Goal: Task Accomplishment & Management: Complete application form

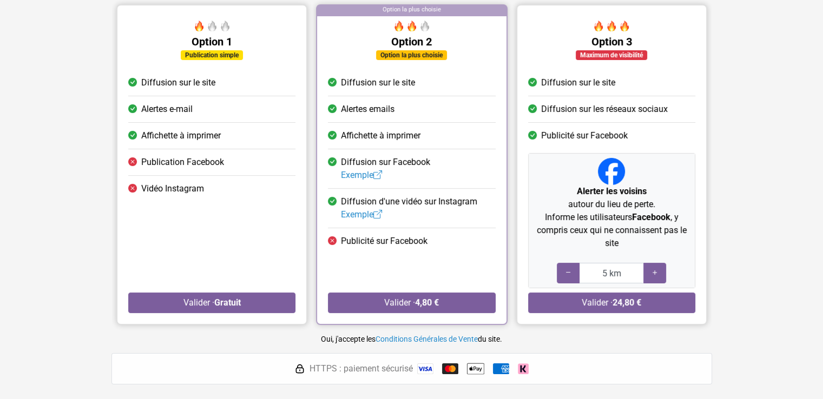
scroll to position [114, 0]
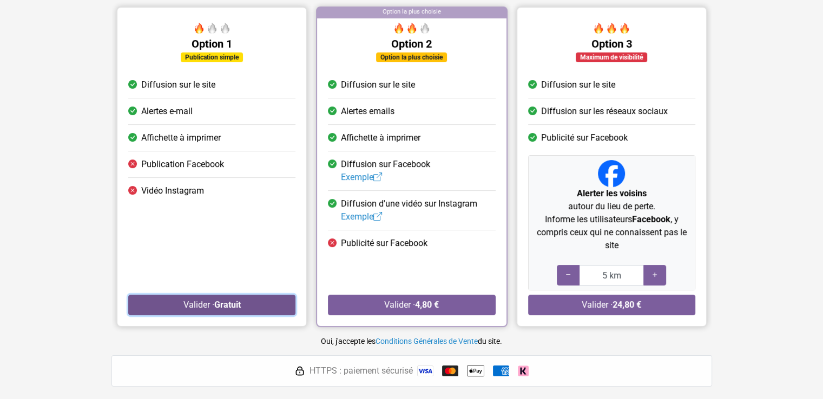
click at [199, 299] on button "Valider · Gratuit" at bounding box center [211, 305] width 167 height 21
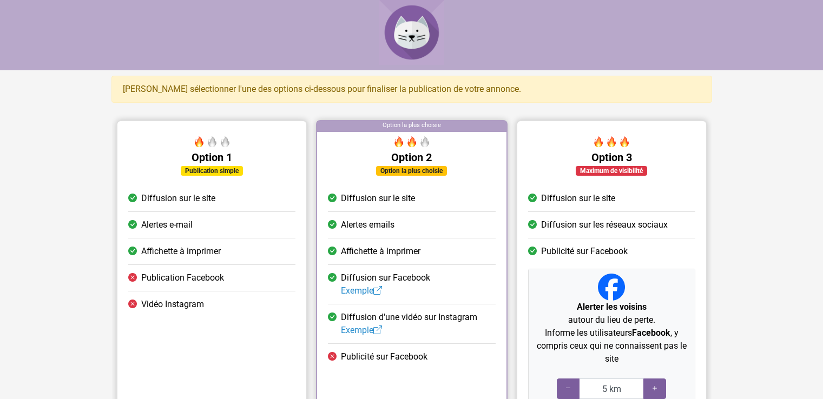
scroll to position [114, 0]
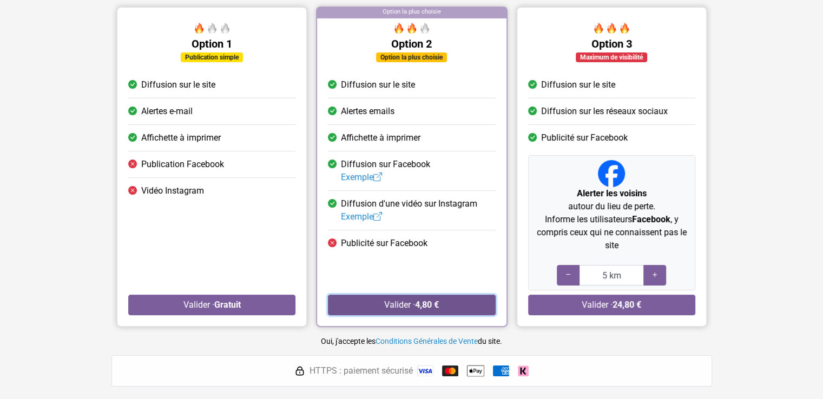
click at [357, 301] on button "Valider · 4,80 €" at bounding box center [411, 305] width 167 height 21
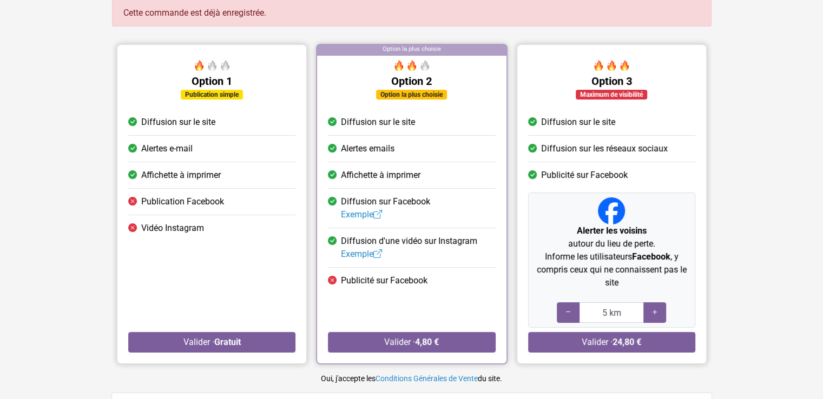
scroll to position [112, 0]
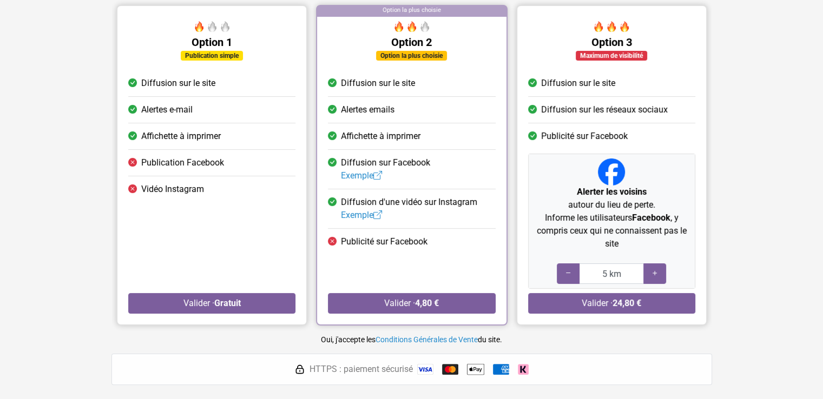
scroll to position [152, 0]
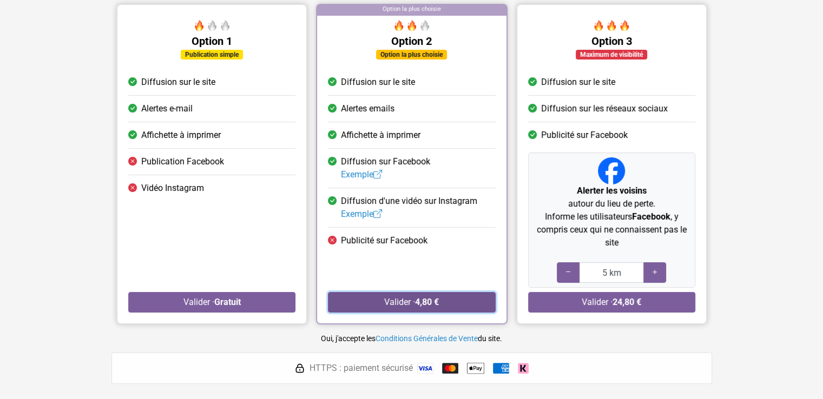
click at [399, 297] on button "Valider · 4,80 €" at bounding box center [411, 302] width 167 height 21
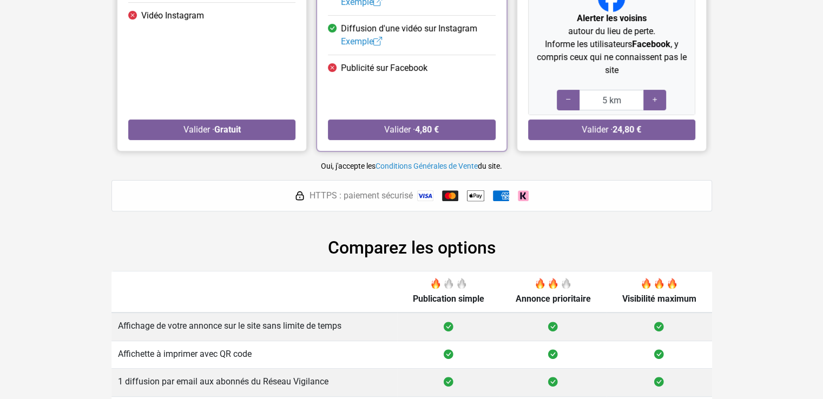
scroll to position [432, 0]
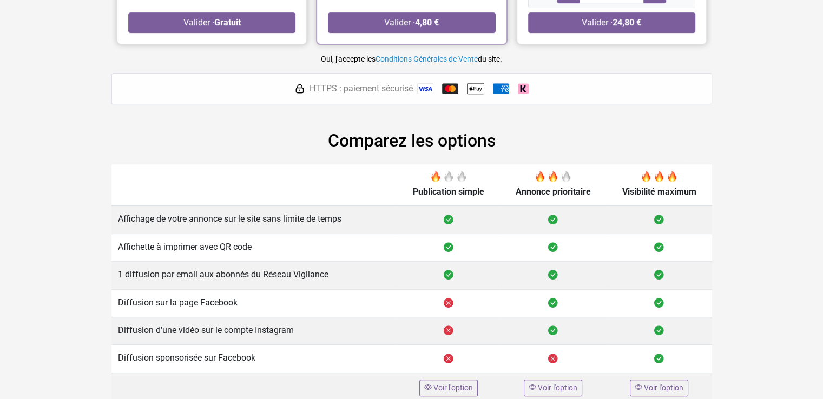
click at [428, 89] on img at bounding box center [425, 88] width 16 height 11
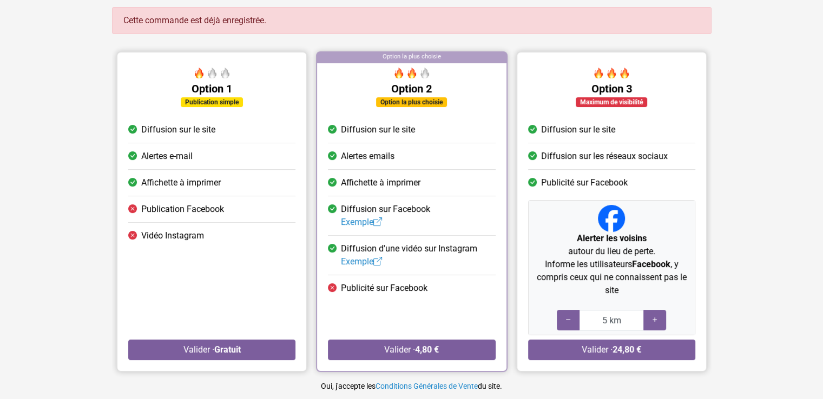
scroll to position [0, 0]
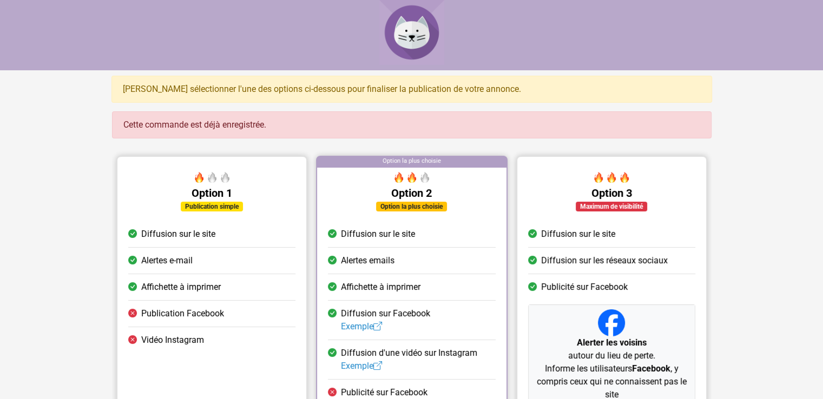
click at [406, 42] on img at bounding box center [411, 32] width 65 height 65
